Goal: Task Accomplishment & Management: Complete application form

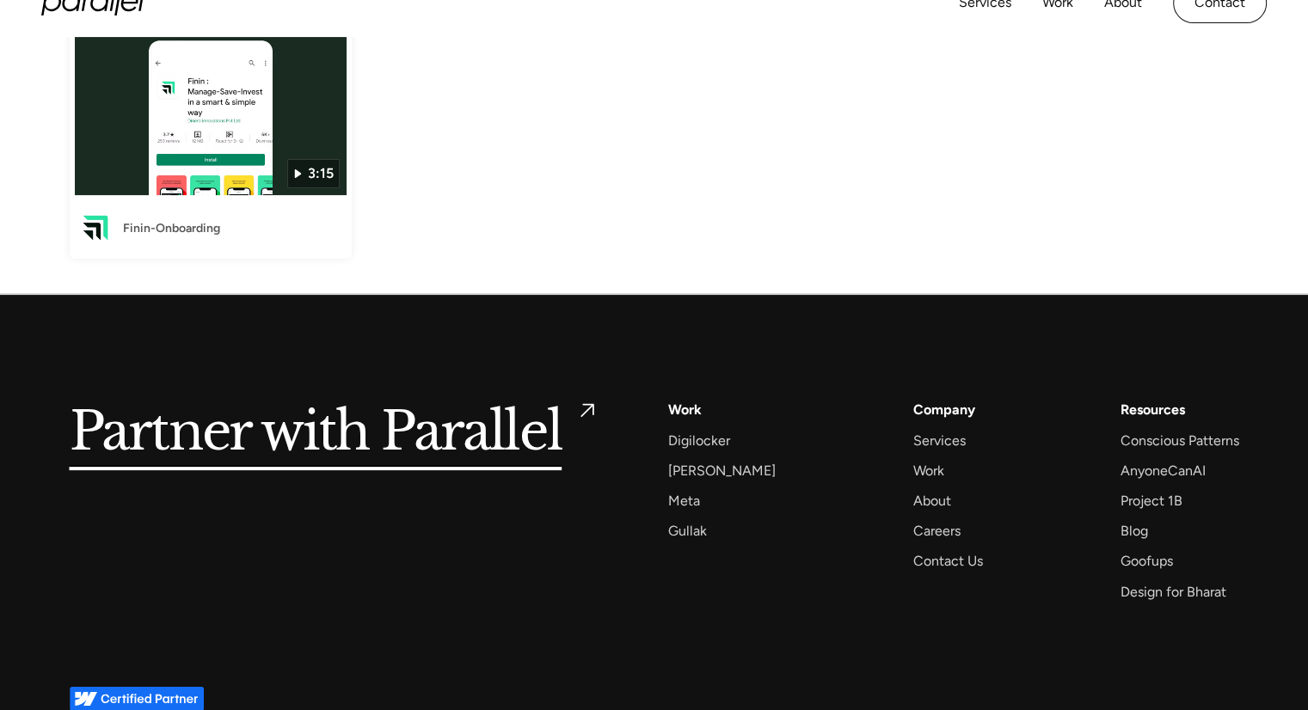
scroll to position [263, 0]
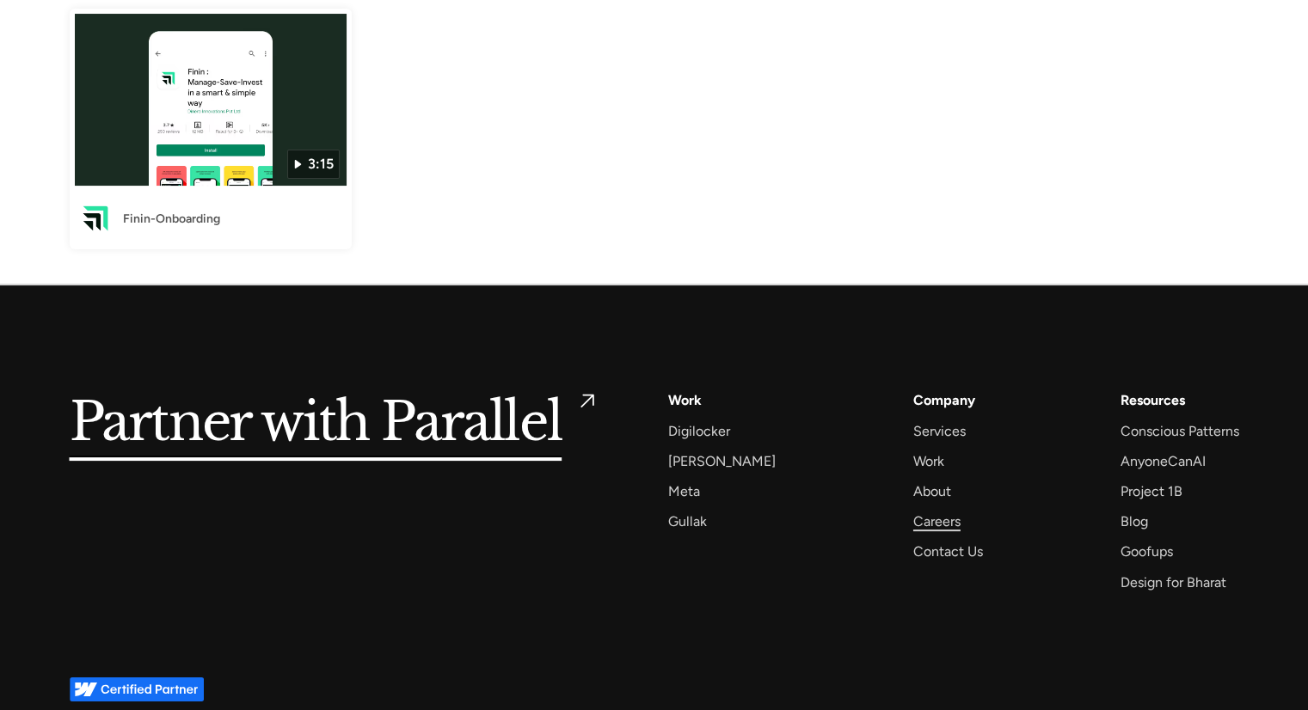
click at [913, 520] on div "Careers" at bounding box center [936, 521] width 47 height 23
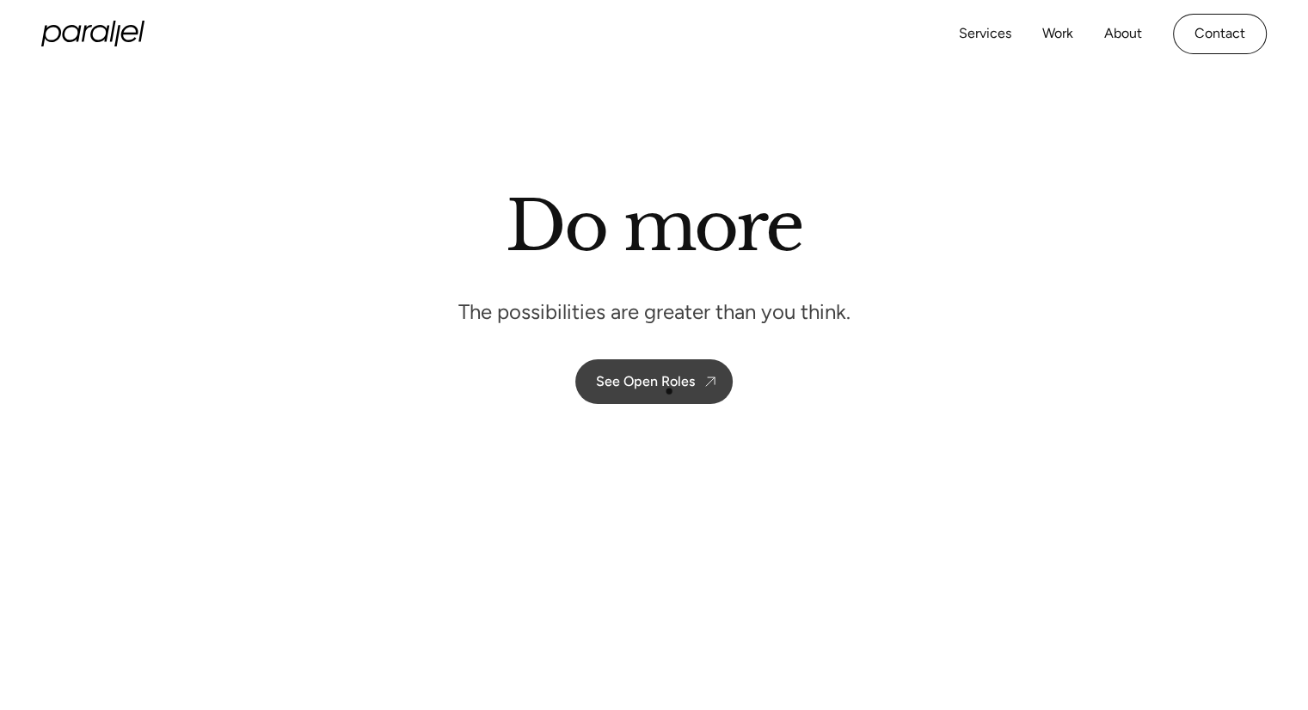
click at [669, 391] on link "See Open Roles" at bounding box center [653, 382] width 157 height 45
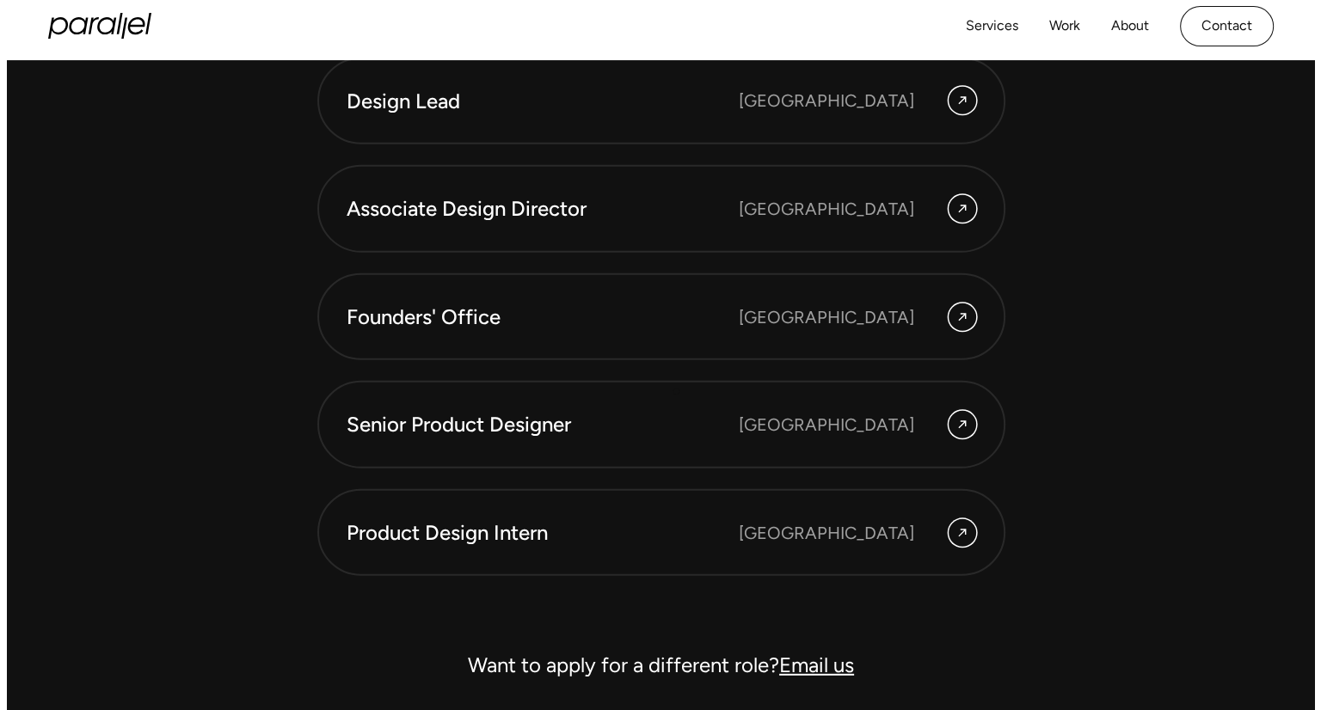
scroll to position [4751, 0]
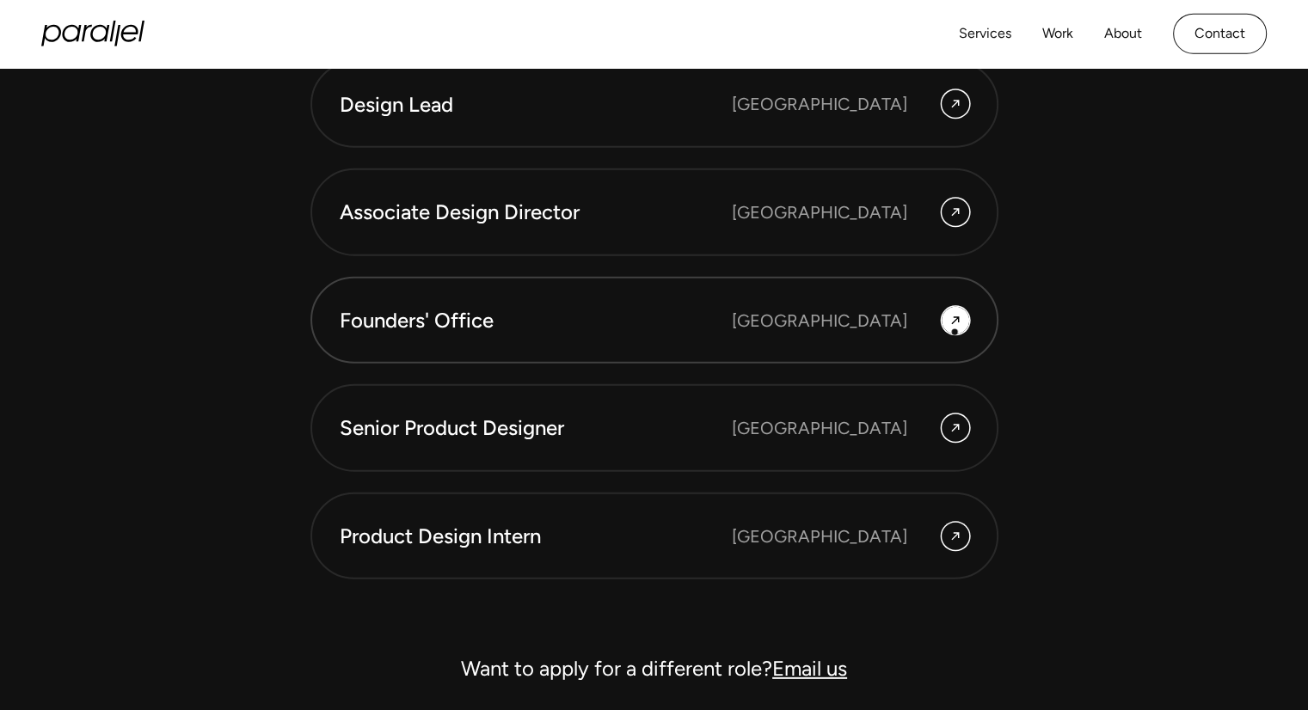
click at [955, 332] on link "Founders' Office Bengaluru" at bounding box center [655, 321] width 688 height 88
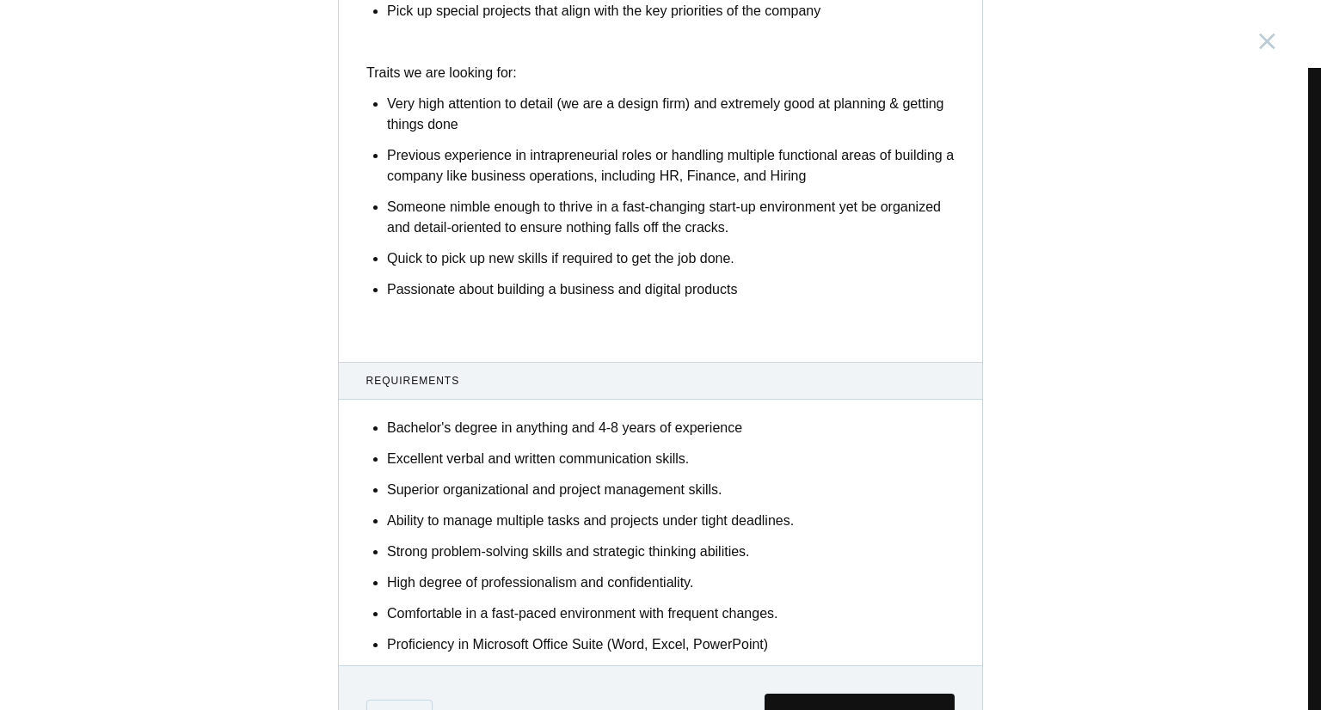
scroll to position [932, 0]
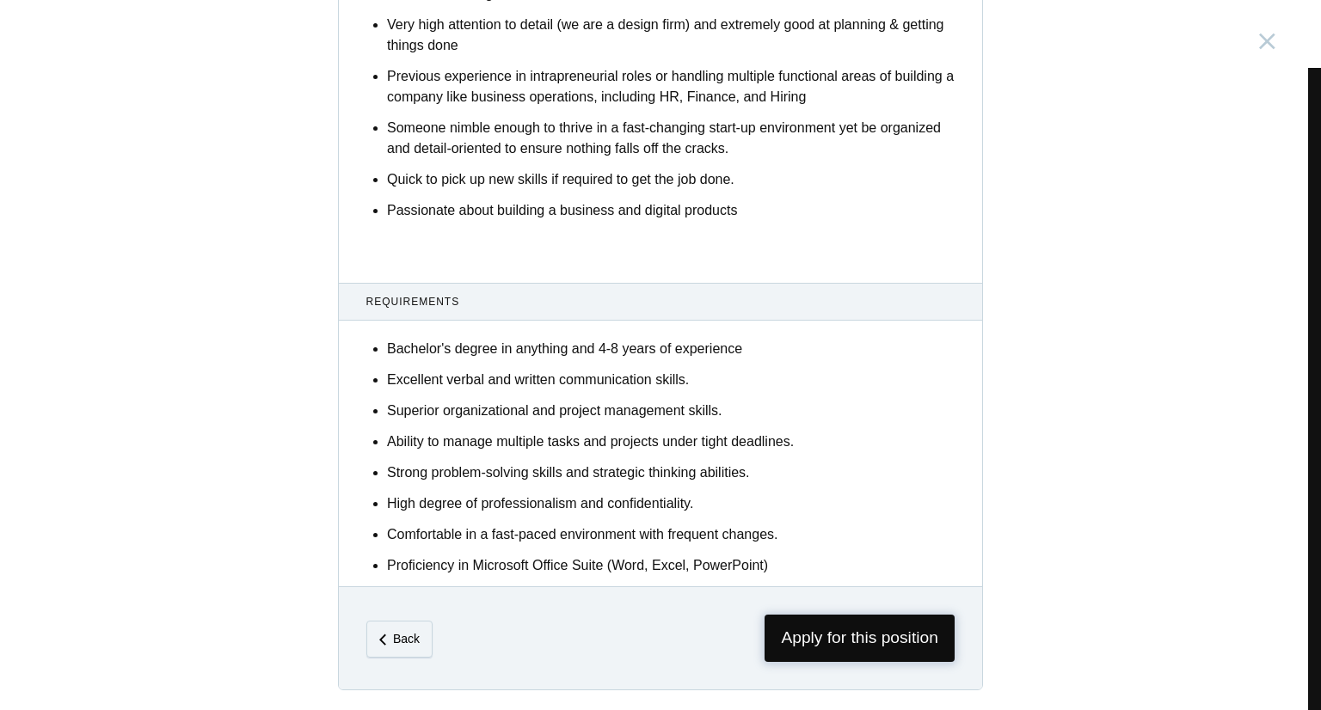
click at [846, 638] on span "Apply for this position" at bounding box center [860, 638] width 190 height 47
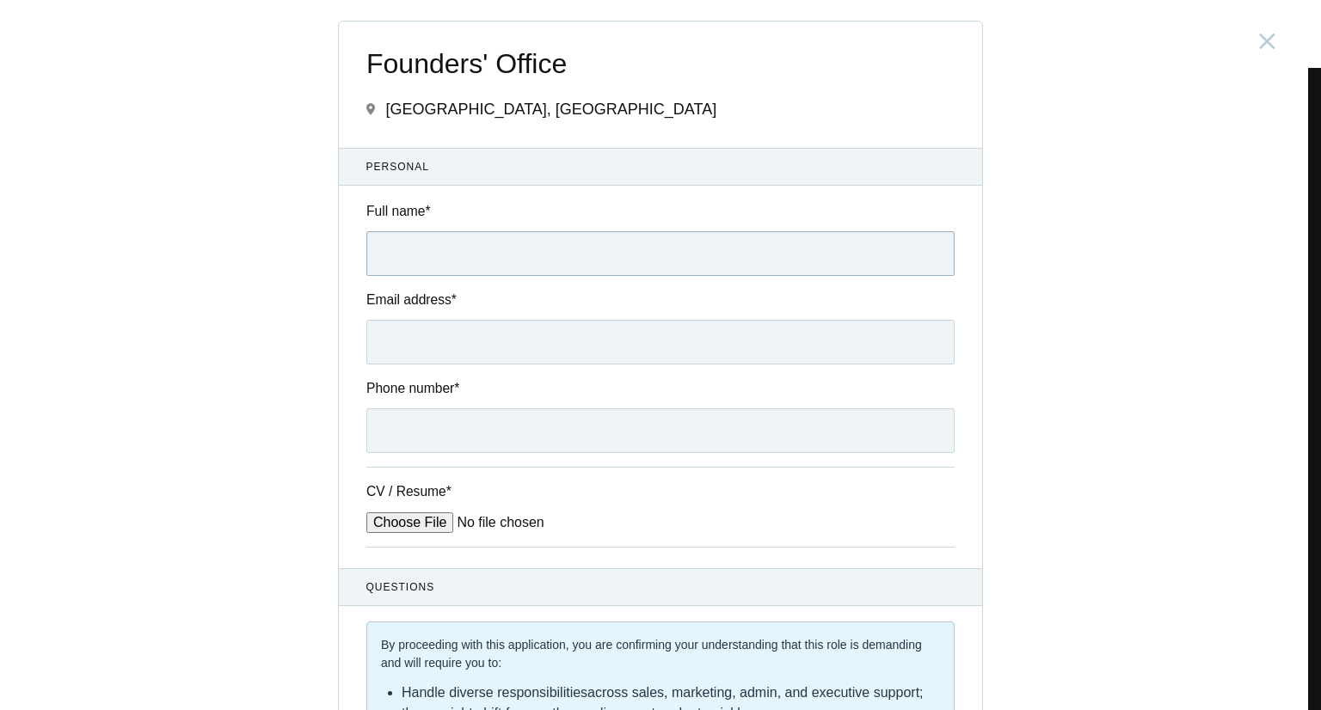
click at [404, 264] on input "Full name *" at bounding box center [660, 253] width 588 height 45
type input "Rahul Singh"
click at [412, 341] on input "Email address *" at bounding box center [660, 342] width 588 height 45
type input "rahul.s@email.com"
click at [420, 421] on input "Phone number *" at bounding box center [660, 431] width 588 height 45
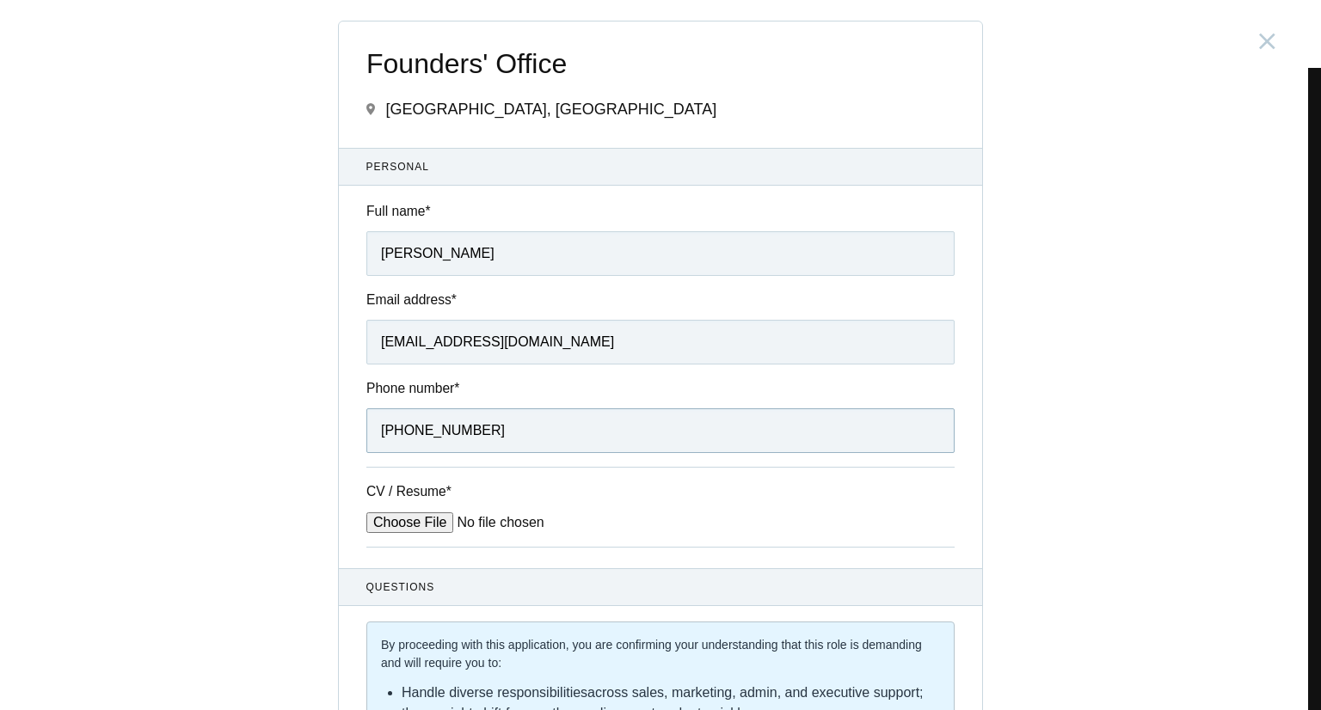
click at [397, 424] on input "+919953749467" at bounding box center [660, 431] width 588 height 45
type input "9953749467"
click at [404, 526] on input "CV / Resume *" at bounding box center [496, 523] width 261 height 21
type input "C:\fakepath\Rahul_Singh_CV_2025.pdf"
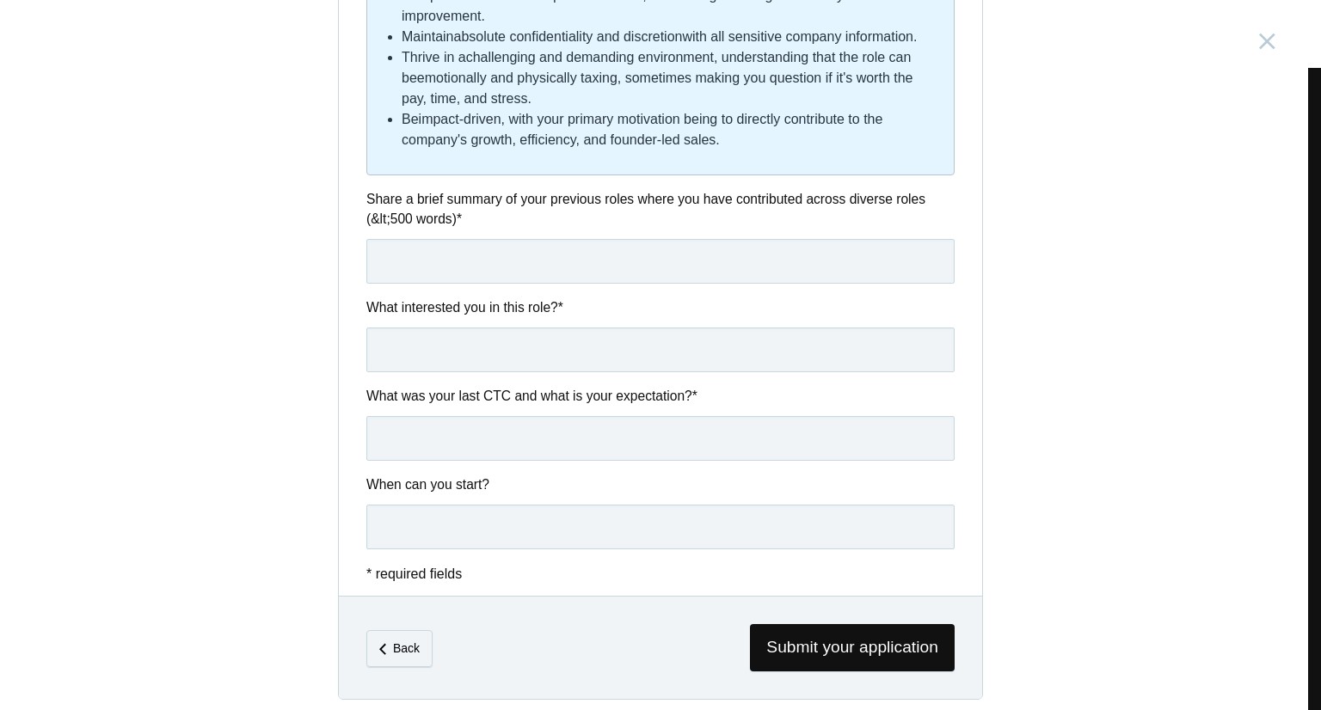
scroll to position [912, 0]
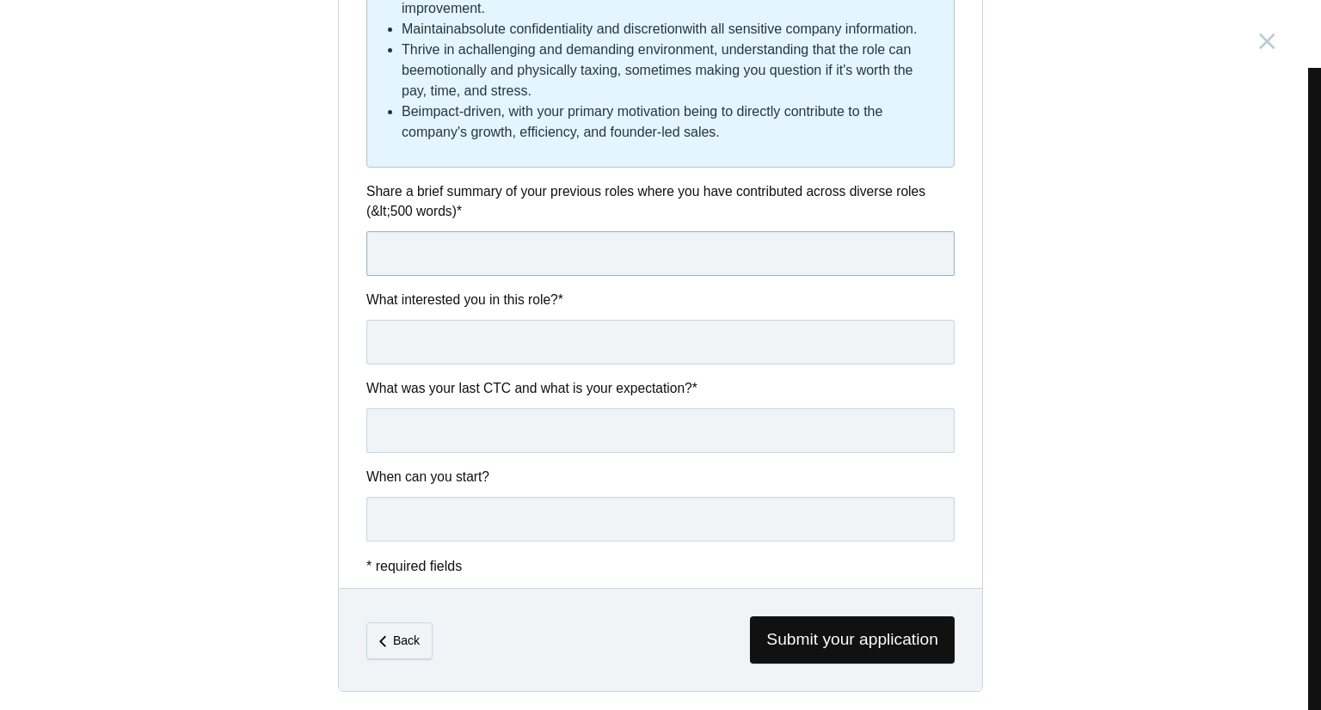
click at [446, 262] on input "text" at bounding box center [660, 253] width 588 height 45
paste input "I joined Kuhoo as the 7th employee and was handed the task of building the fina…"
click at [935, 249] on input "I joined Kuhoo as the 7th employee and was handed the task of building the fina…" at bounding box center [660, 253] width 588 height 45
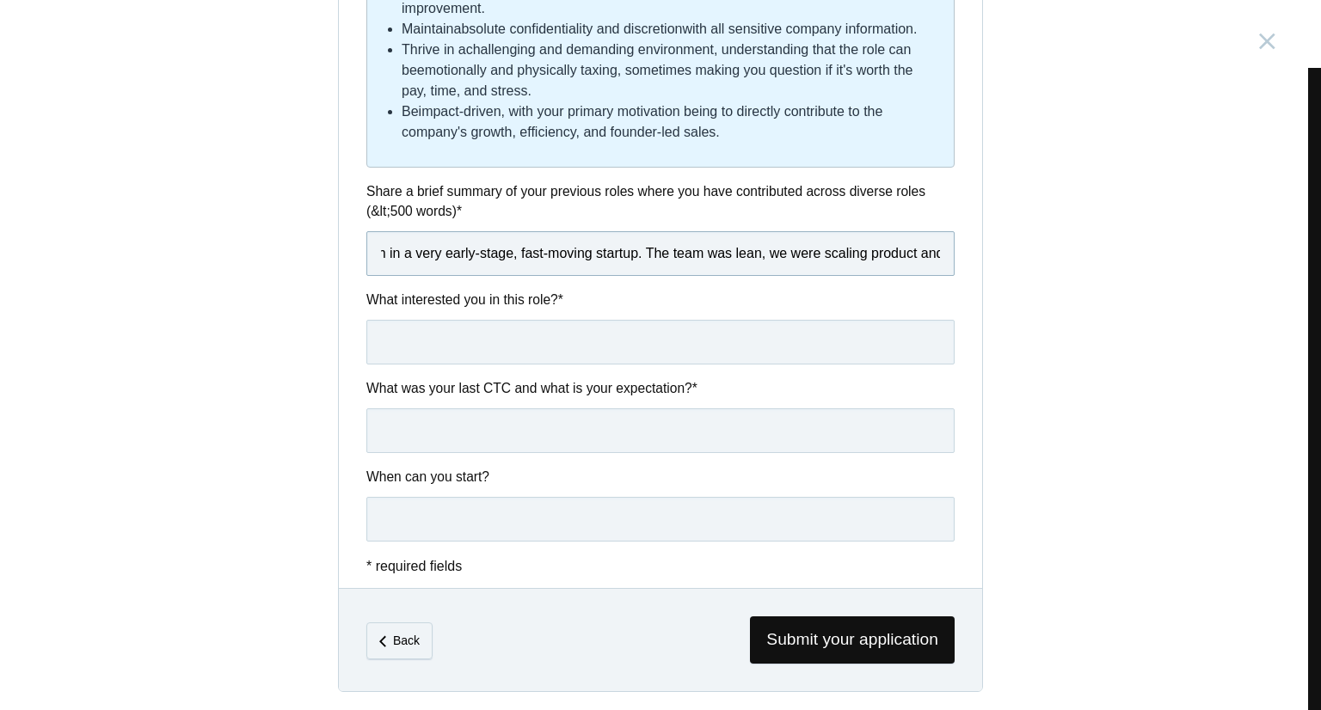
click at [937, 251] on input "I joined Kuhoo as the 7th employee and was handed the task of building the fina…" at bounding box center [660, 253] width 588 height 45
paste input "My job became much larger than finance — I set up end-to-end finance operations…"
click at [458, 339] on input "text" at bounding box center [660, 342] width 588 height 45
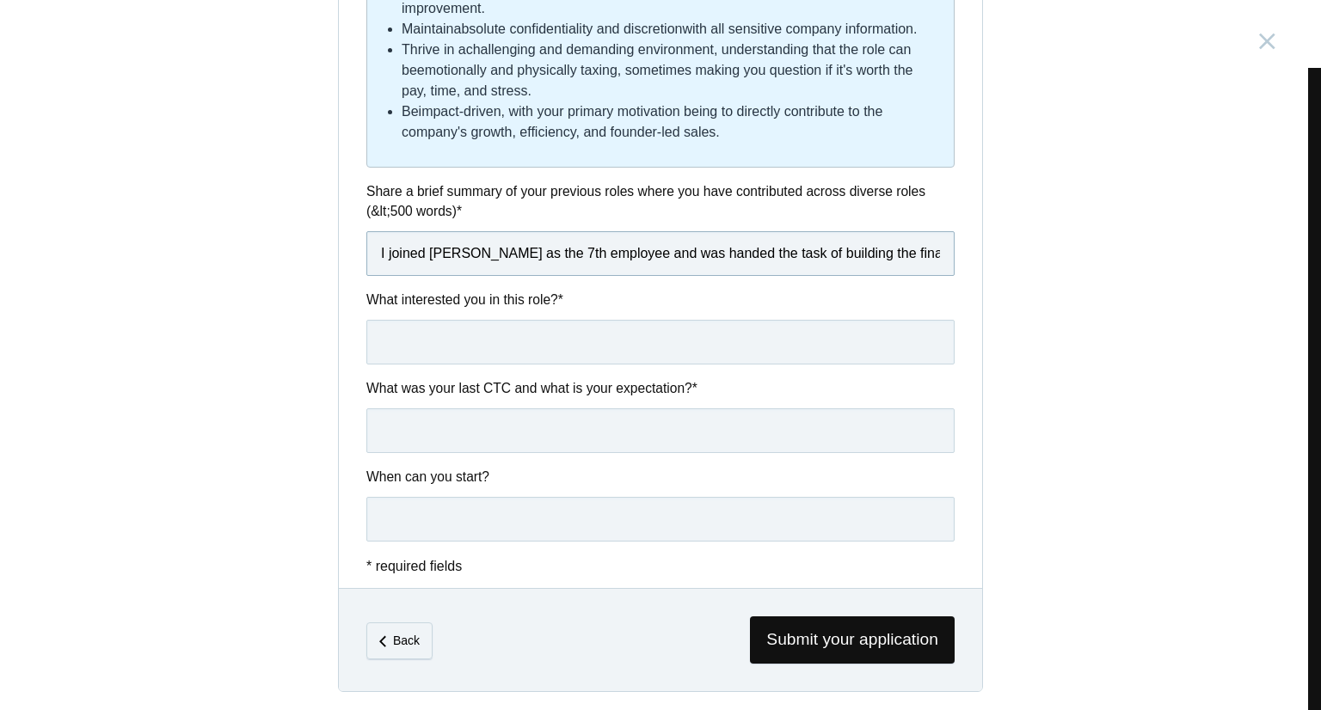
click at [583, 252] on input "I joined Kuhoo as the 7th employee and was handed the task of building the fina…" at bounding box center [660, 253] width 588 height 45
click at [464, 251] on input "I joined Kuhoo as the 7th employee and was handed the task of building the fina…" at bounding box center [660, 253] width 588 height 45
drag, startPoint x: 695, startPoint y: 251, endPoint x: 371, endPoint y: 265, distance: 324.6
click at [371, 265] on input "I joined Kuhoo as the 7th employee and was handed the task of building the fina…" at bounding box center [660, 253] width 588 height 45
type input "During me tenure at Kuhoo, i handled the task of building the finance function …"
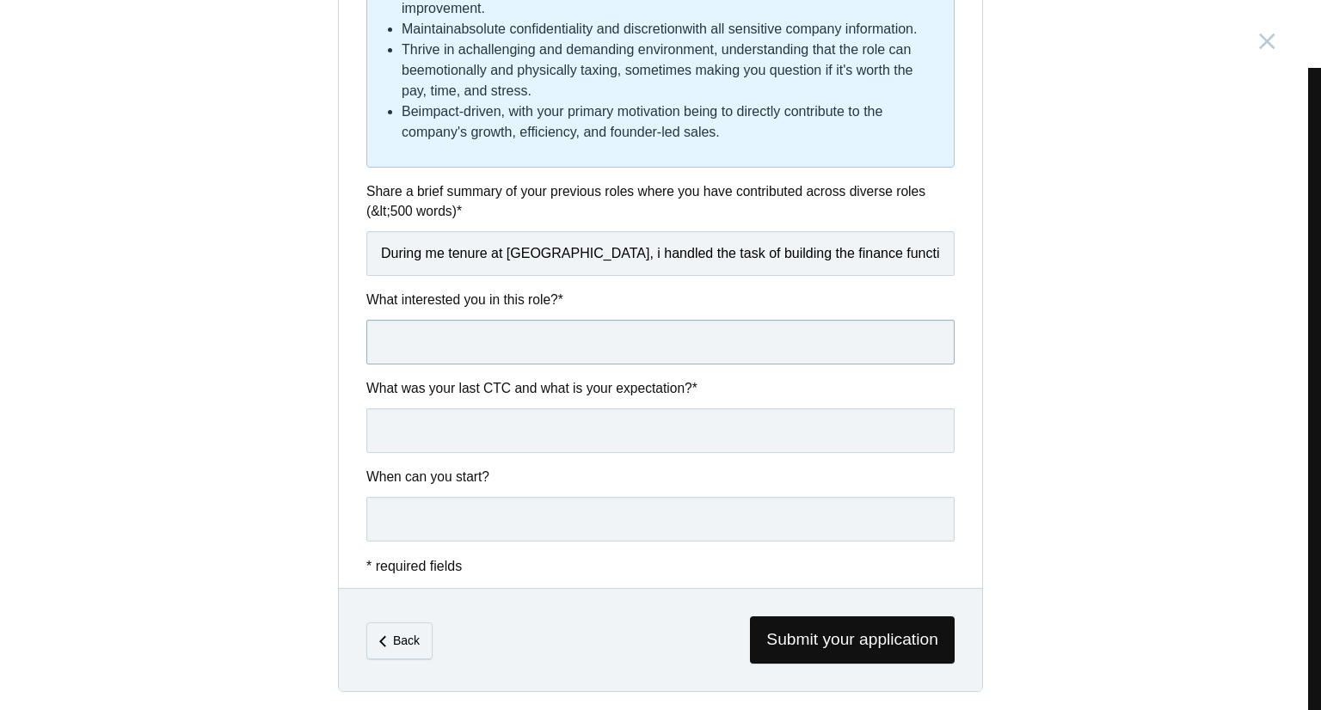
click at [415, 352] on input "text" at bounding box center [660, 342] width 588 height 45
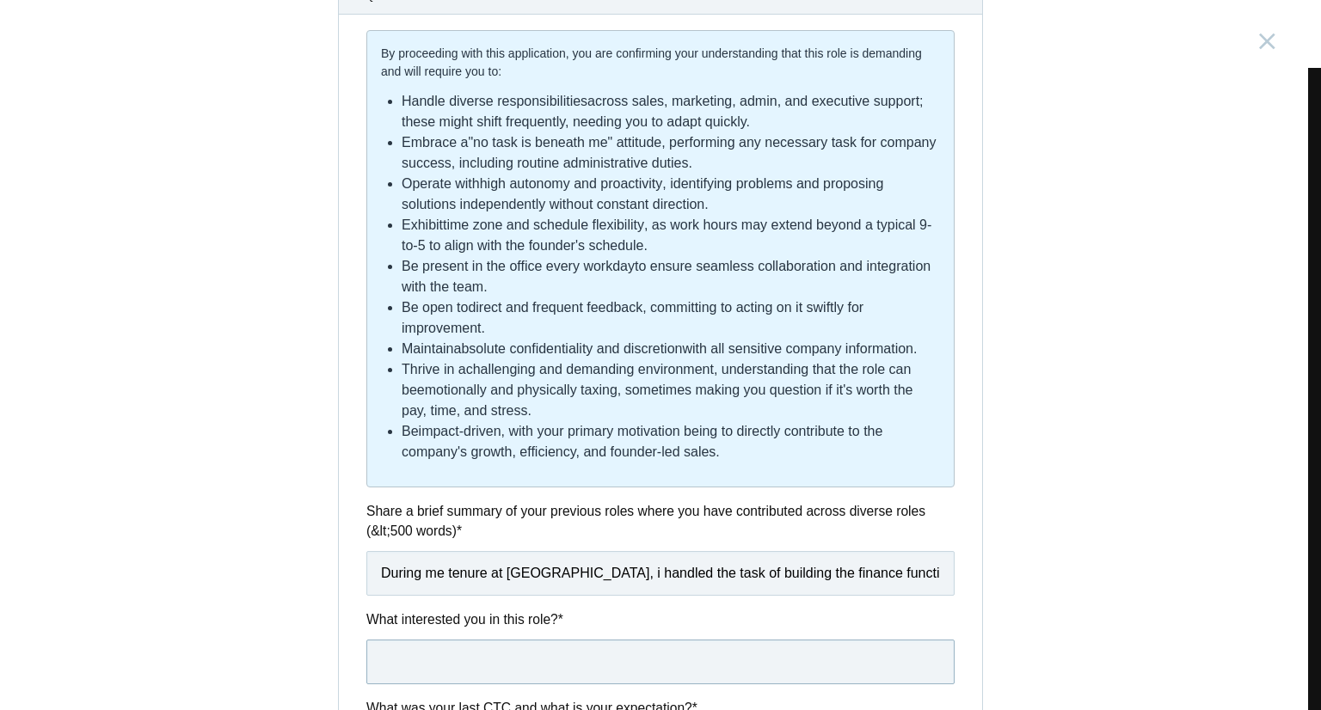
scroll to position [591, 0]
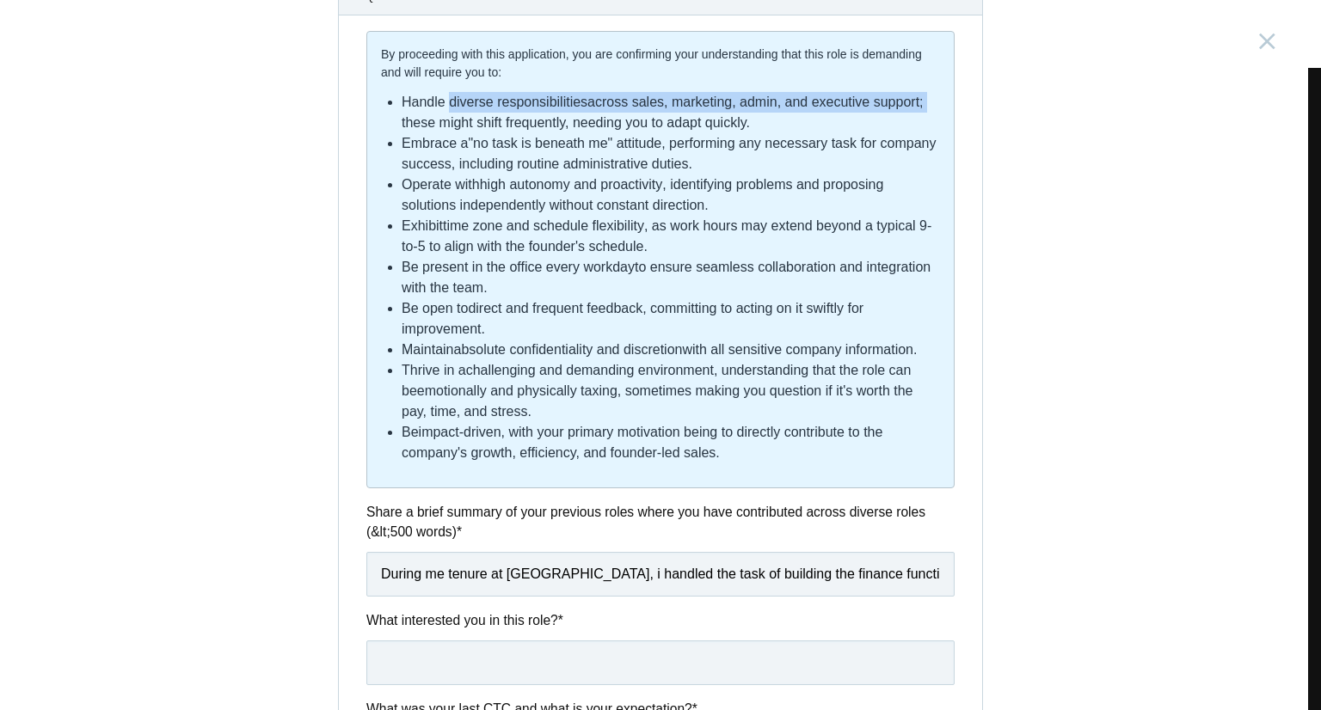
drag, startPoint x: 445, startPoint y: 101, endPoint x: 923, endPoint y: 89, distance: 478.4
click at [923, 89] on div "By proceeding with this application, you are confirming your understanding that…" at bounding box center [660, 260] width 588 height 458
copy li "diverse responsibilities across sales, marketing, admin, and executive support;"
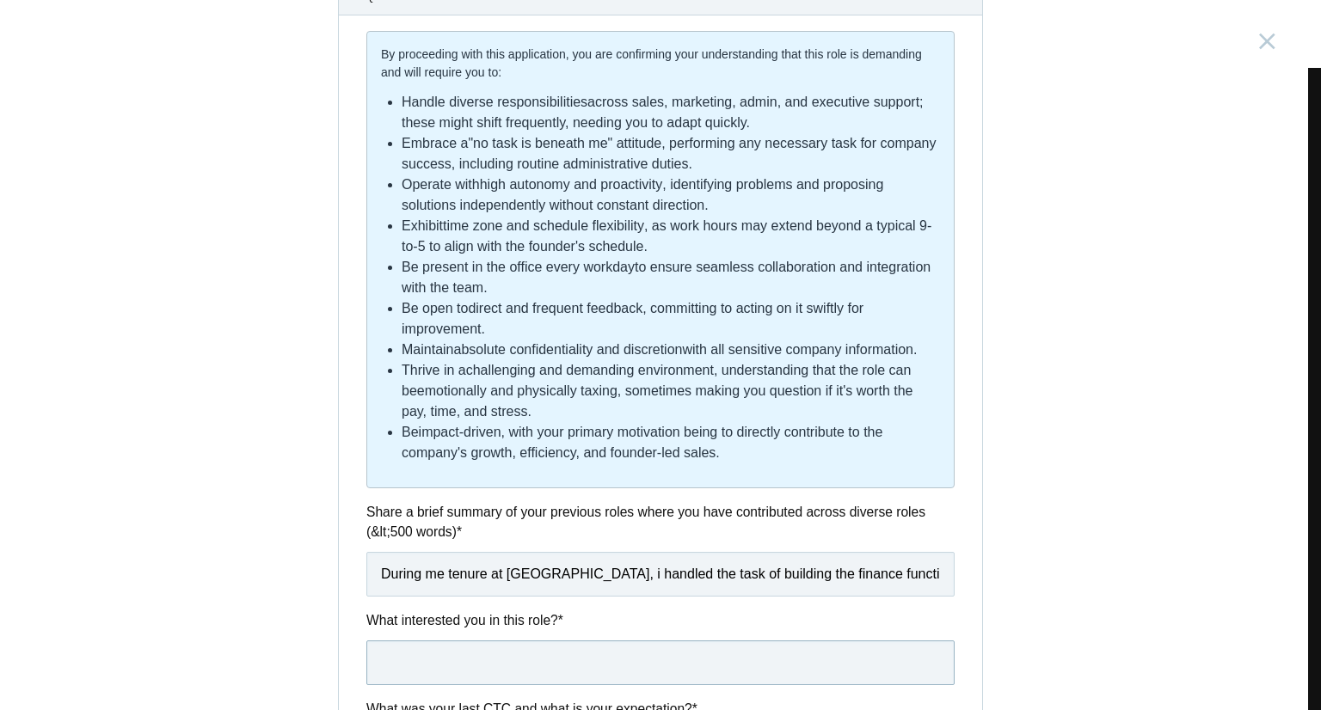
click at [406, 654] on input "text" at bounding box center [660, 663] width 588 height 45
paste input "diverse responsibilities across sales, marketing, admin, and executive support;"
click at [380, 661] on input "diverse responsibilities across sales, marketing, admin, and executive support;" at bounding box center [660, 663] width 588 height 45
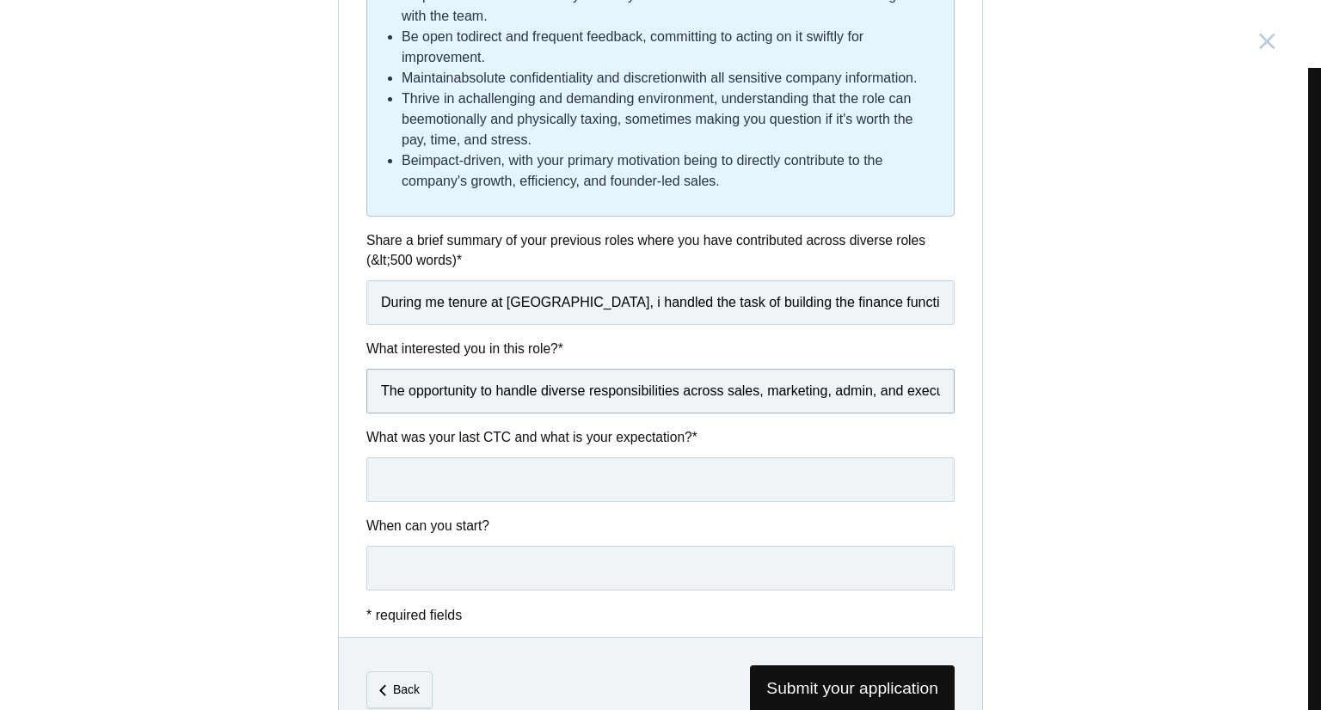
scroll to position [864, 0]
type input "The opportunity to handle diverse responsibilities across sales, marketing, adm…"
click at [447, 476] on input "text" at bounding box center [660, 479] width 588 height 45
type input "3"
type input "C"
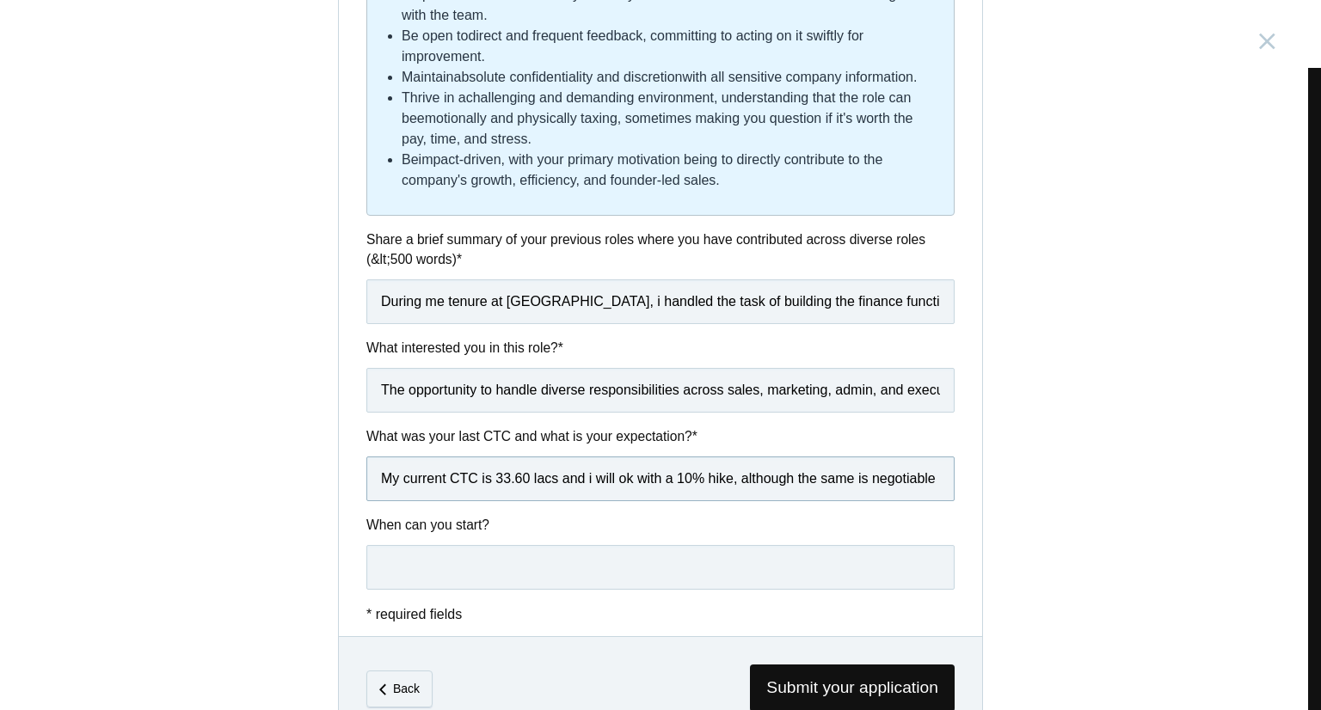
scroll to position [839, 0]
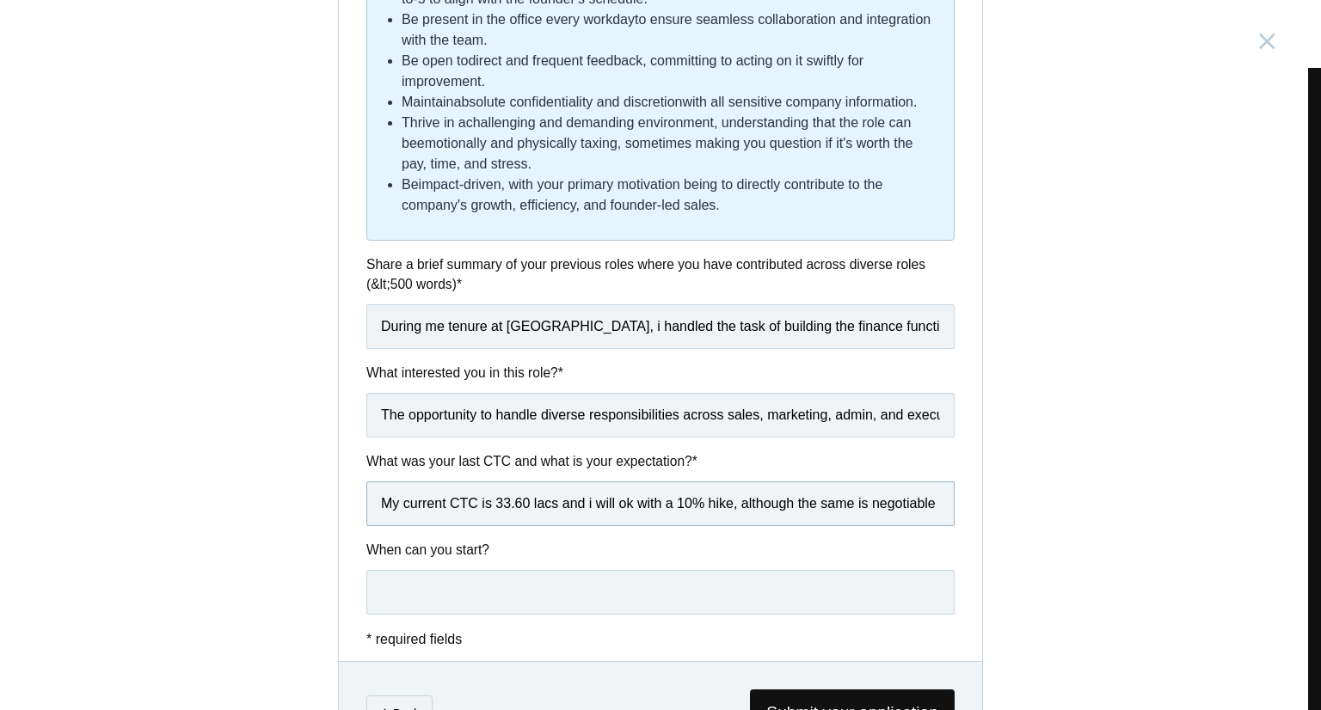
type input "My current CTC is 33.60 lacs and i will ok with a 10% hike, although the same i…"
click at [434, 595] on input "text" at bounding box center [660, 592] width 588 height 45
type input "1"
click at [398, 596] on input "Withinh" at bounding box center [660, 592] width 588 height 45
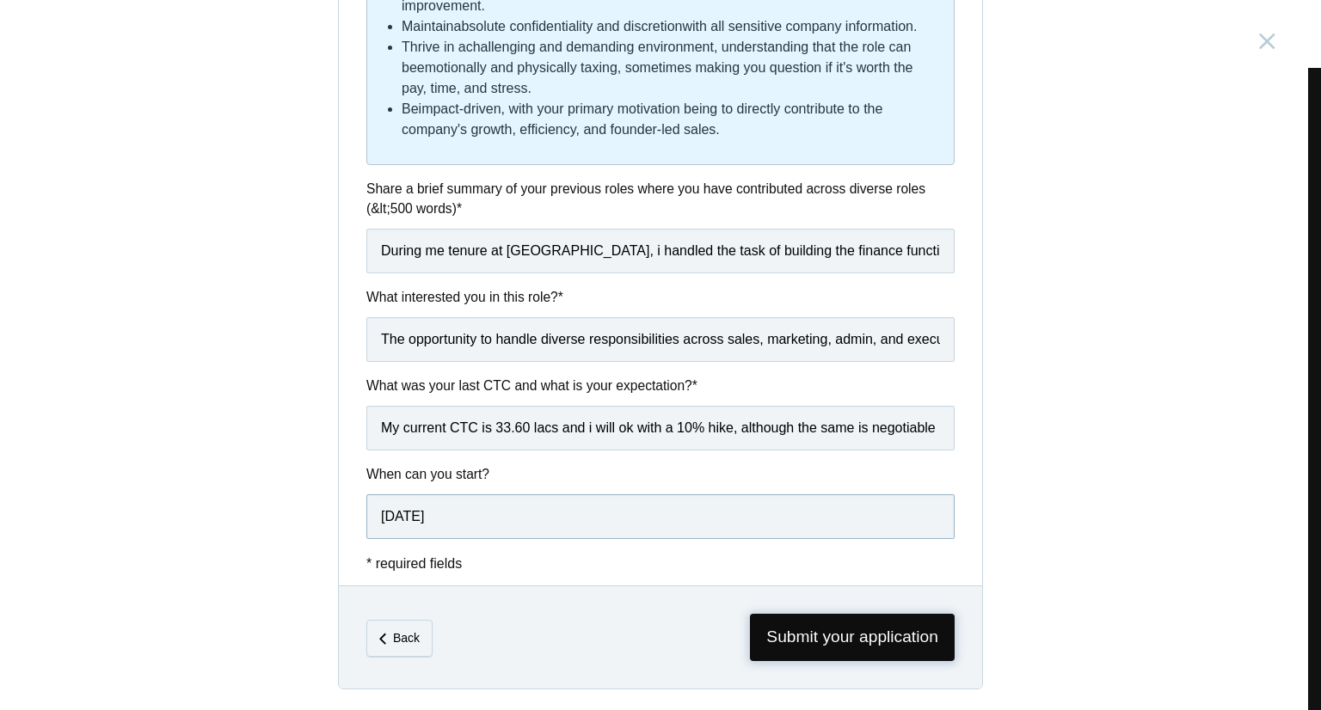
type input "Within 3 weeks"
click at [840, 639] on span "Submit your application" at bounding box center [852, 637] width 205 height 47
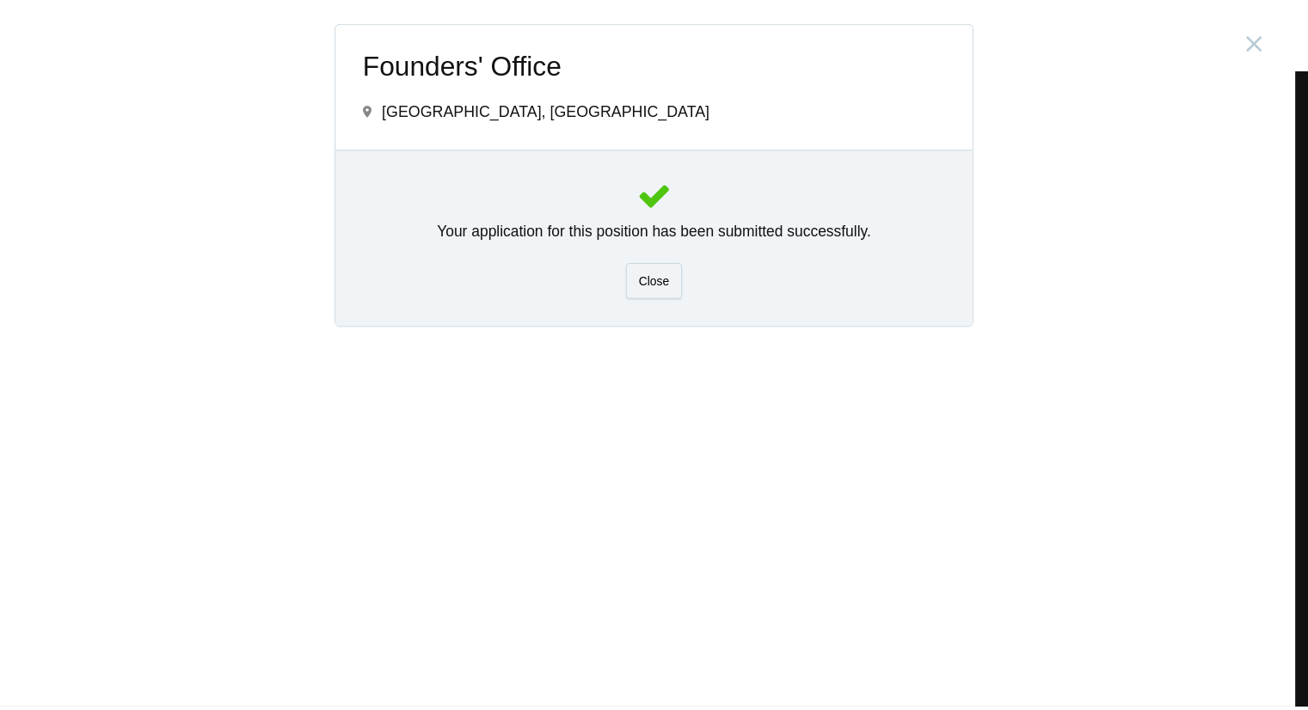
scroll to position [0, 0]
click at [661, 286] on div "Close" at bounding box center [660, 280] width 57 height 36
